Goal: Information Seeking & Learning: Learn about a topic

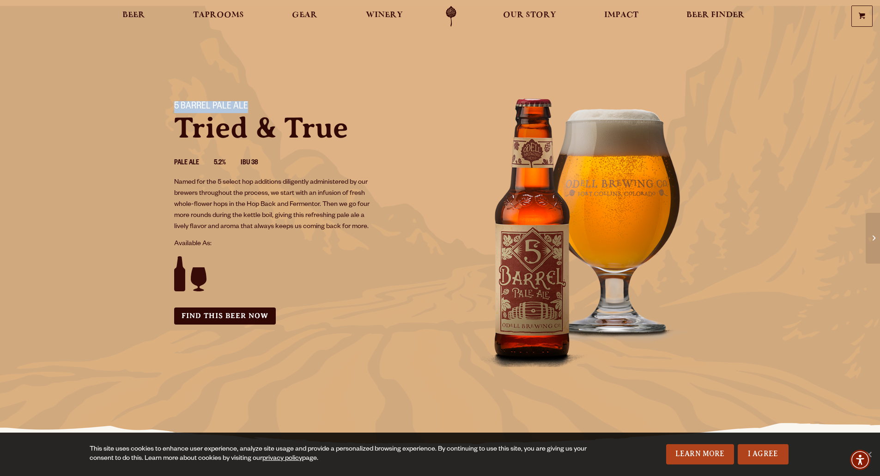
drag, startPoint x: 174, startPoint y: 104, endPoint x: 244, endPoint y: 98, distance: 70.0
click at [244, 98] on div "5 Barrel Pale Ale Tried & True Pale Ale 5.2% IBU 38 Named for the 5 select hop …" at bounding box center [301, 213] width 277 height 246
copy h1 "5 Barrel Pale Ale"
click at [135, 13] on span "Beer" at bounding box center [133, 15] width 23 height 7
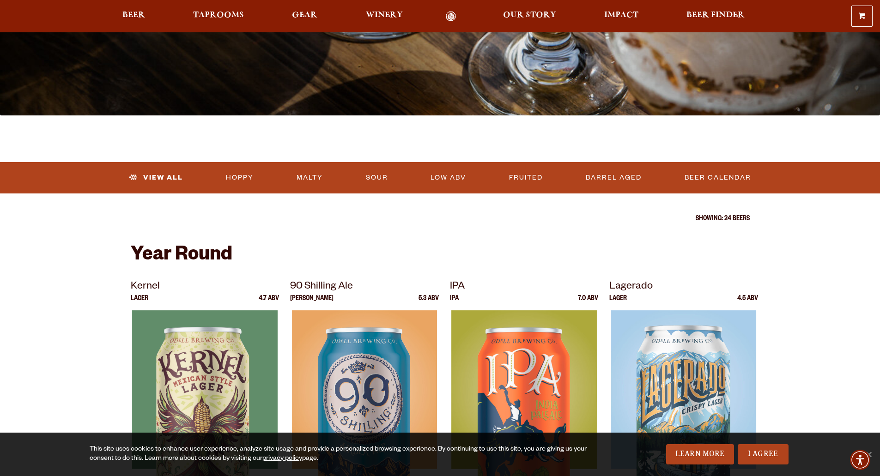
scroll to position [139, 0]
